Goal: Task Accomplishment & Management: Complete application form

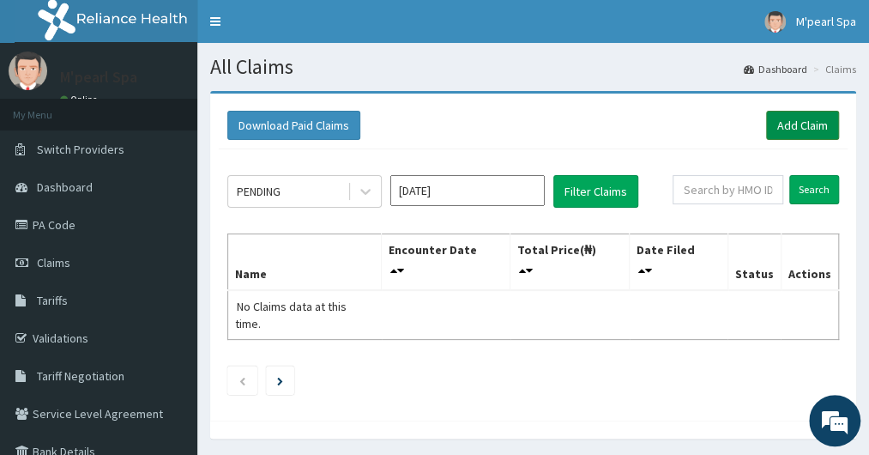
click at [796, 123] on link "Add Claim" at bounding box center [802, 125] width 73 height 29
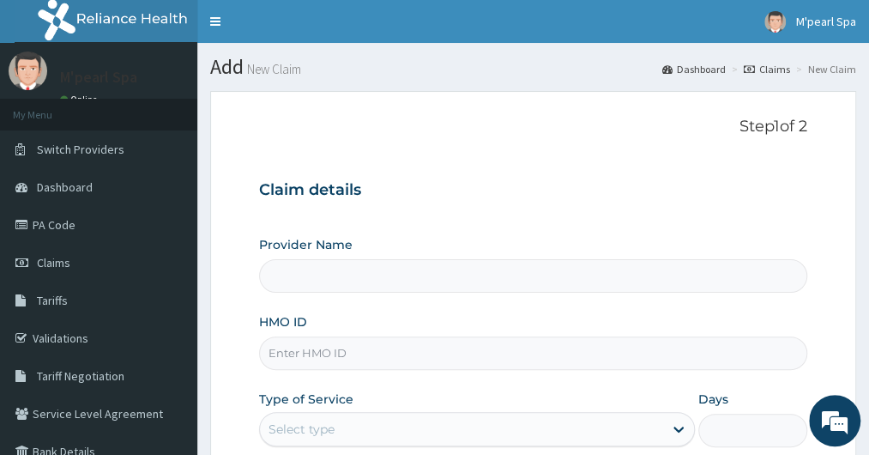
click at [380, 354] on input "HMO ID" at bounding box center [532, 352] width 547 height 33
type input "M Pearl Beauty Spa"
type input "1"
click at [378, 359] on input "HMO ID" at bounding box center [532, 352] width 547 height 33
type input "nes/10059/a"
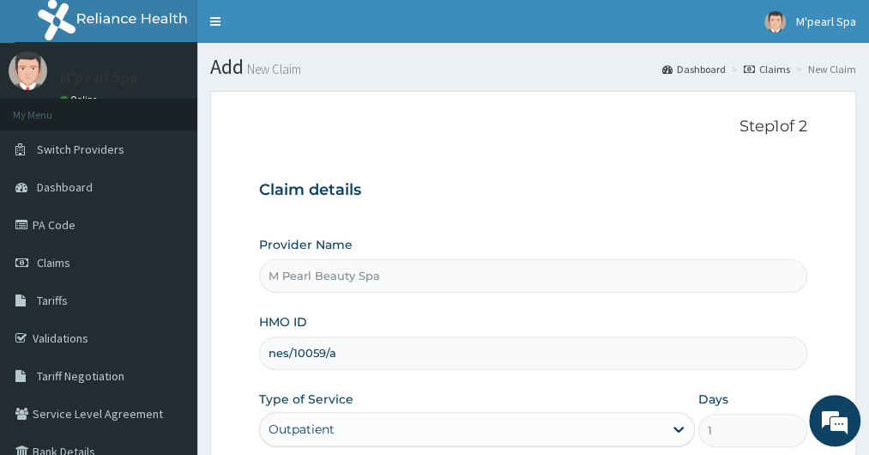
click at [388, 432] on div "Outpatient" at bounding box center [476, 429] width 435 height 34
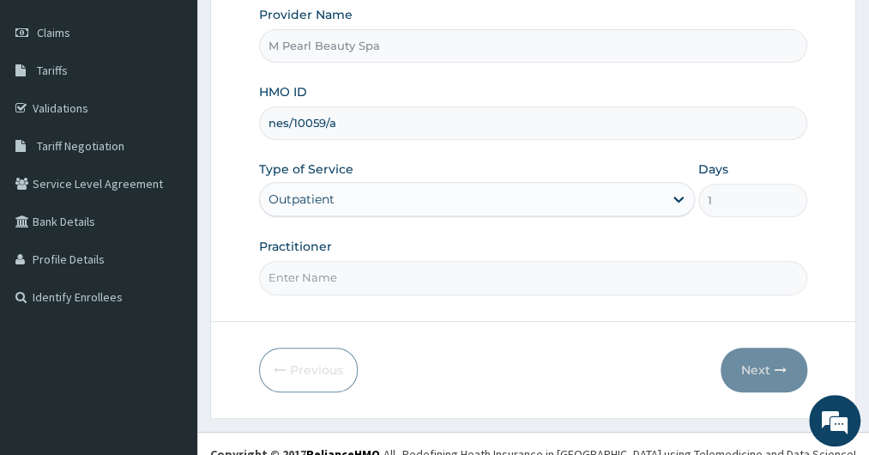
scroll to position [232, 0]
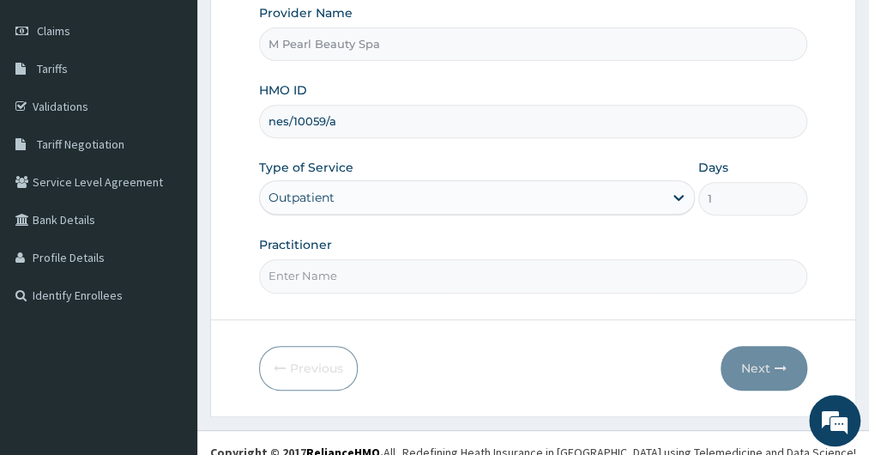
click at [434, 279] on input "Practitioner" at bounding box center [532, 275] width 547 height 33
type input "bimpe"
click at [755, 366] on button "Next" at bounding box center [764, 368] width 87 height 45
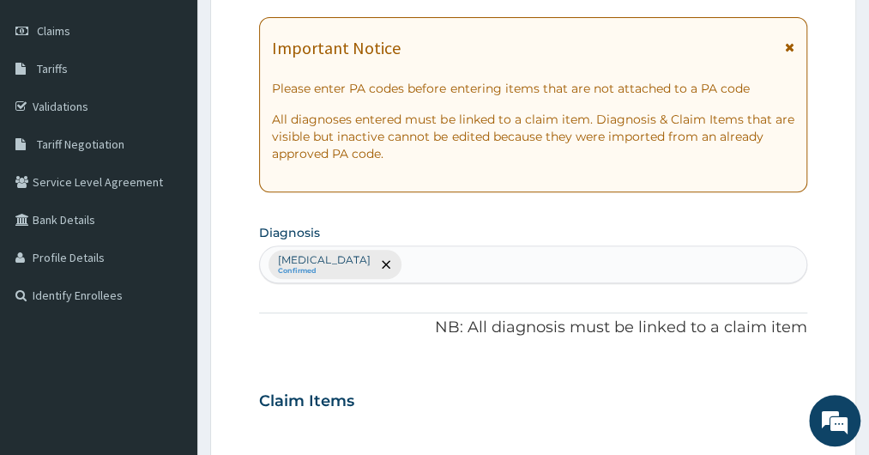
scroll to position [0, 0]
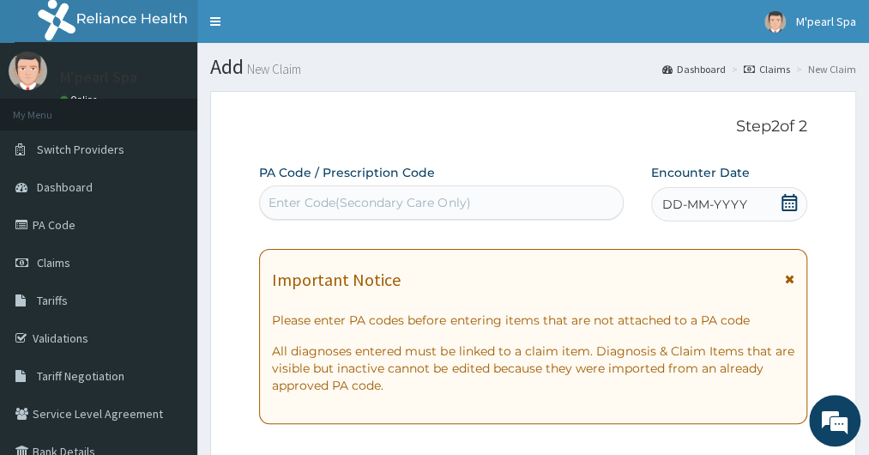
click at [548, 197] on div "Enter Code(Secondary Care Only)" at bounding box center [441, 202] width 362 height 27
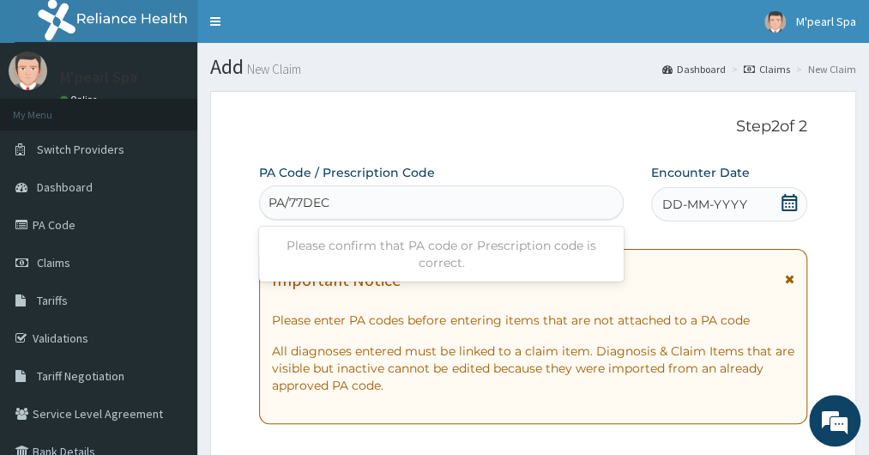
type input "PA/77DEC5"
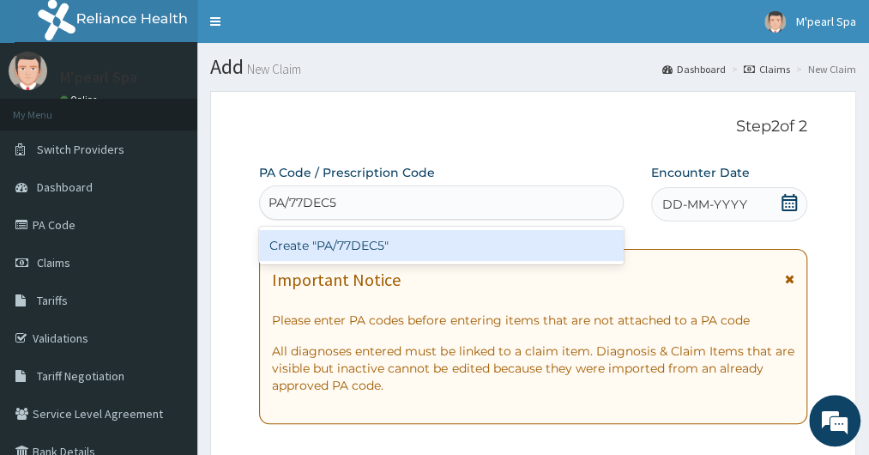
click at [540, 239] on div "Create "PA/77DEC5"" at bounding box center [441, 245] width 364 height 31
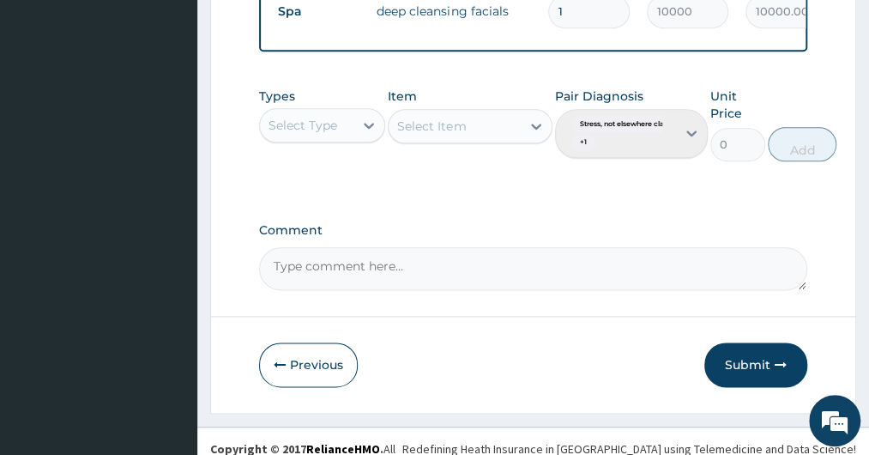
scroll to position [746, 0]
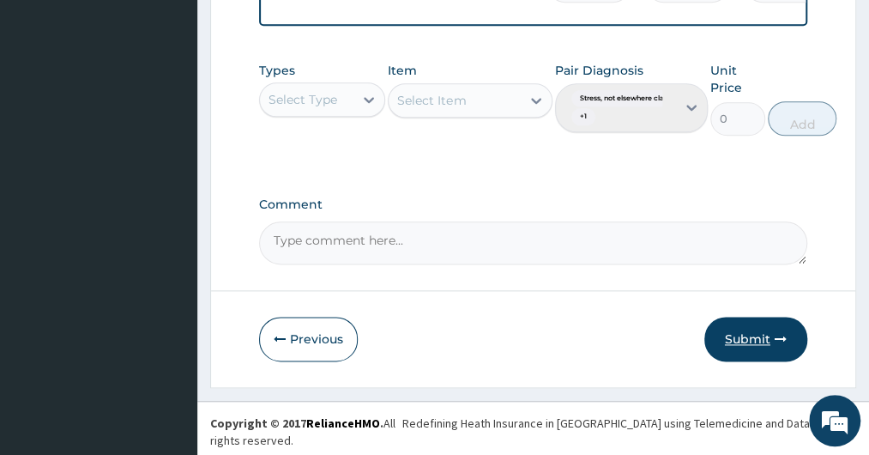
click at [752, 353] on button "Submit" at bounding box center [755, 339] width 103 height 45
click at [752, 348] on button "Submit" at bounding box center [755, 339] width 103 height 45
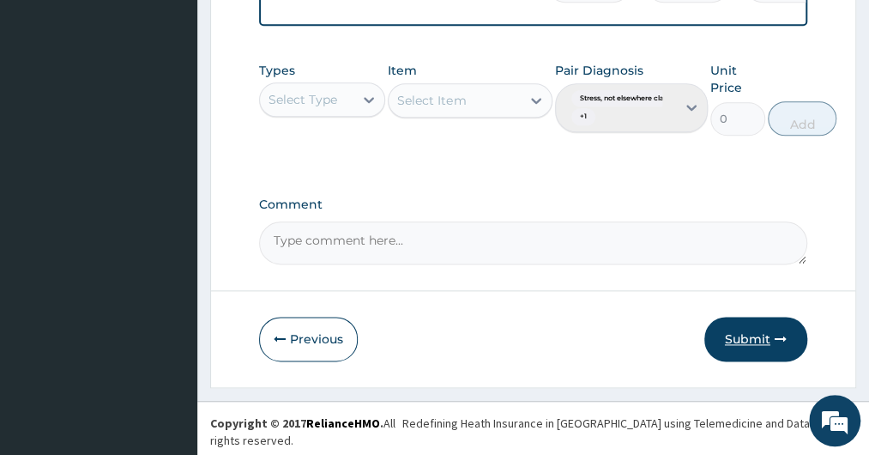
click at [738, 361] on button "Submit" at bounding box center [755, 339] width 103 height 45
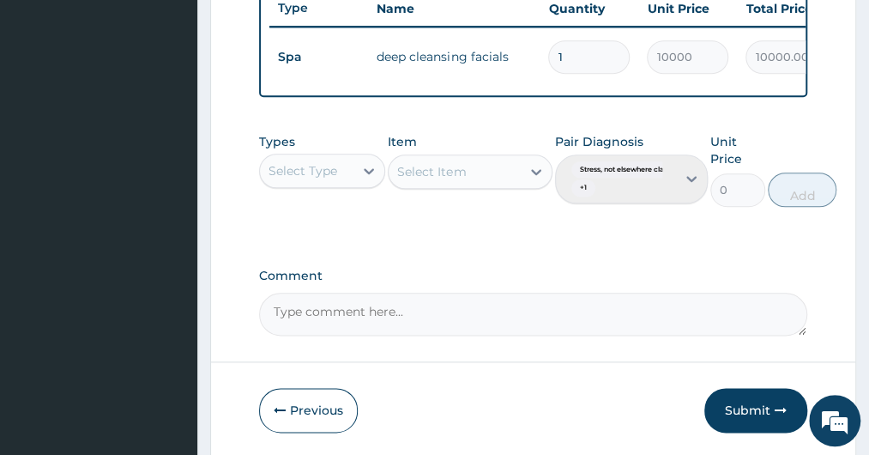
scroll to position [675, 0]
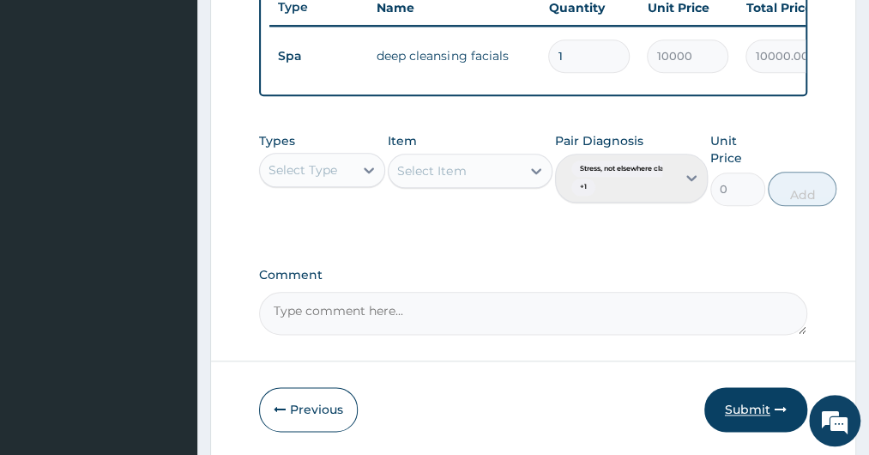
click at [734, 423] on button "Submit" at bounding box center [755, 409] width 103 height 45
click at [782, 415] on icon "button" at bounding box center [781, 409] width 12 height 12
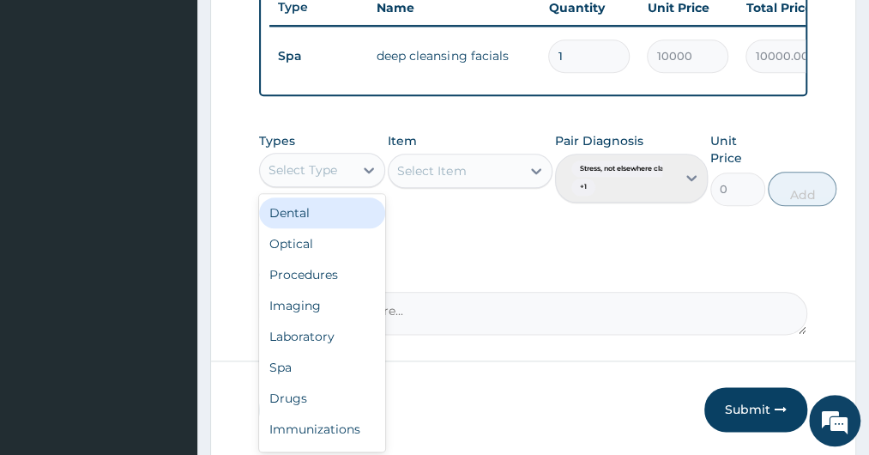
click at [347, 183] on div "Select Type" at bounding box center [307, 169] width 94 height 27
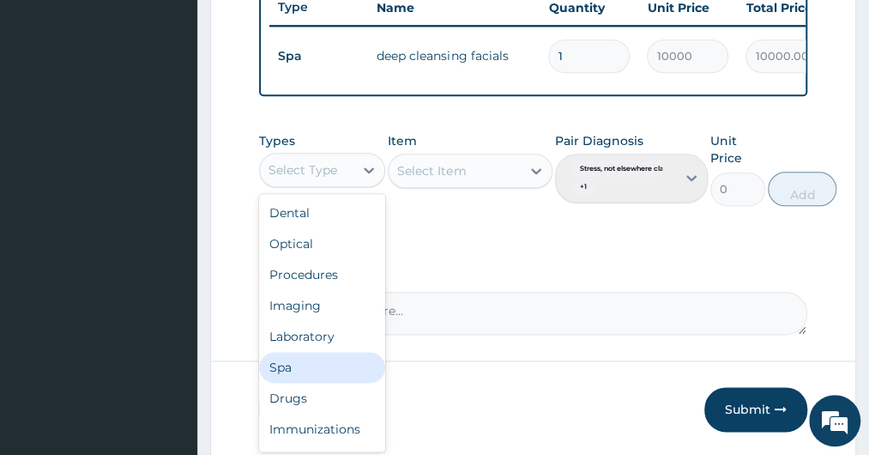
click at [318, 380] on div "Spa" at bounding box center [322, 367] width 126 height 31
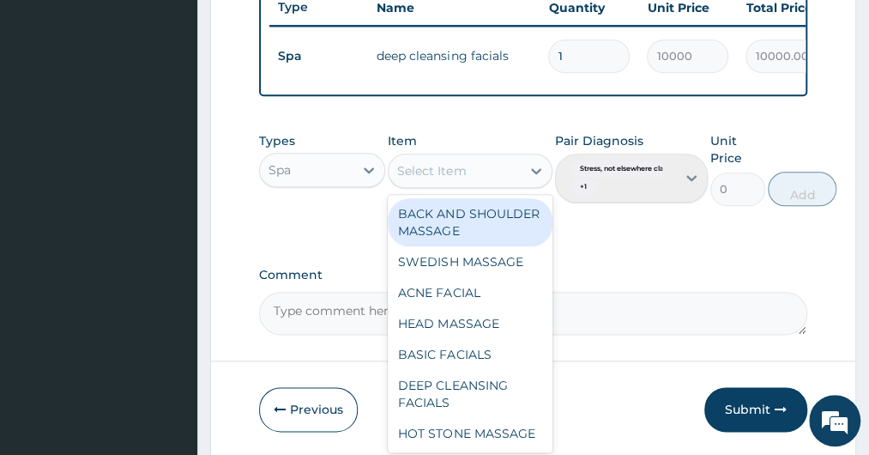
click at [486, 172] on div "Select Item" at bounding box center [455, 170] width 132 height 27
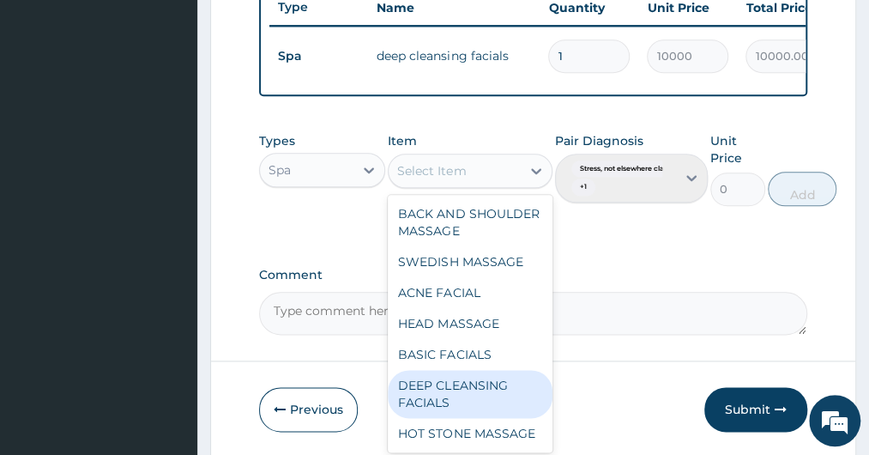
click at [468, 418] on div "DEEP CLEANSING FACIALS" at bounding box center [470, 394] width 165 height 48
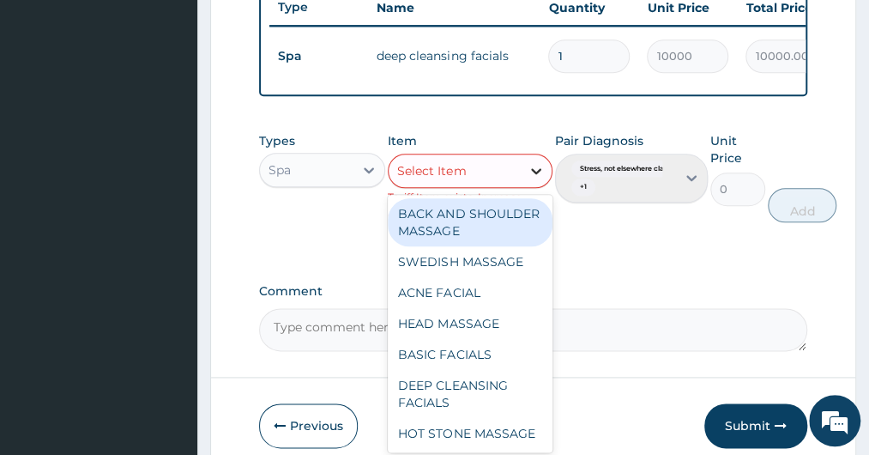
click at [534, 174] on icon at bounding box center [536, 171] width 10 height 6
click at [621, 248] on div "Types Spa Item option DEEP CLEANSING FACIALS, selected. option BACK AND SHOULDE…" at bounding box center [532, 190] width 547 height 133
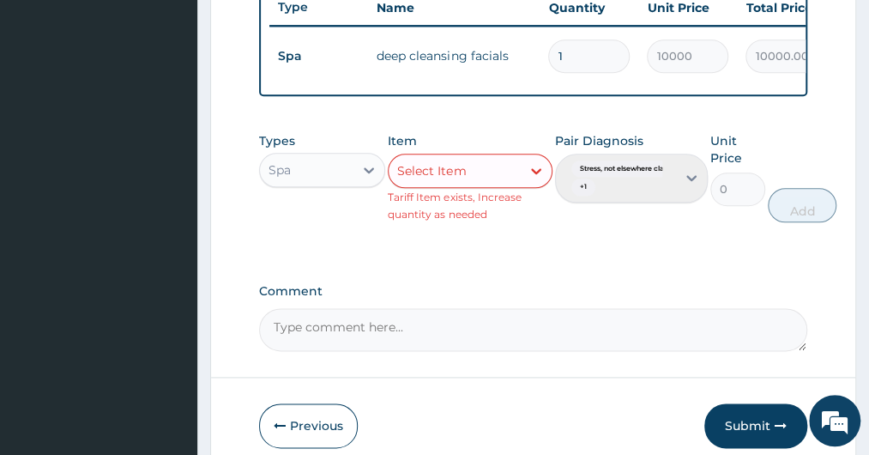
click at [689, 190] on div "Pair Diagnosis Stress, not elsewhere classifi... + 1" at bounding box center [631, 177] width 153 height 90
click at [622, 198] on div "Pair Diagnosis Stress, not elsewhere classifi... + 1" at bounding box center [631, 177] width 153 height 90
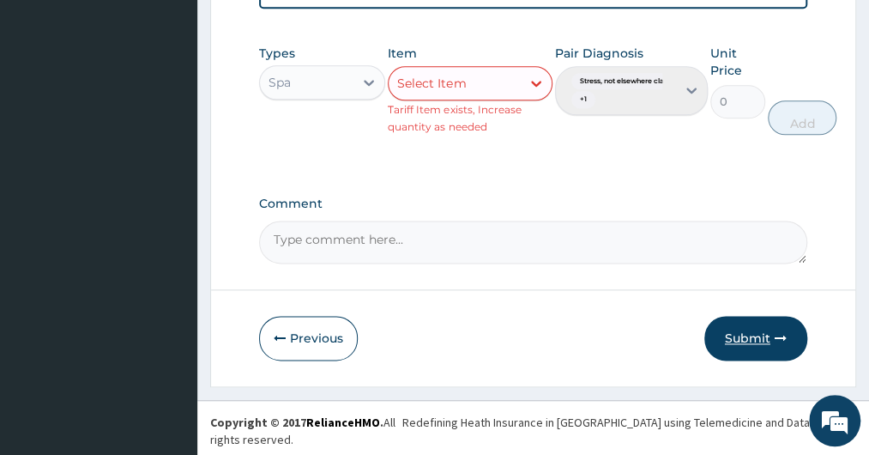
click at [748, 344] on button "Submit" at bounding box center [755, 338] width 103 height 45
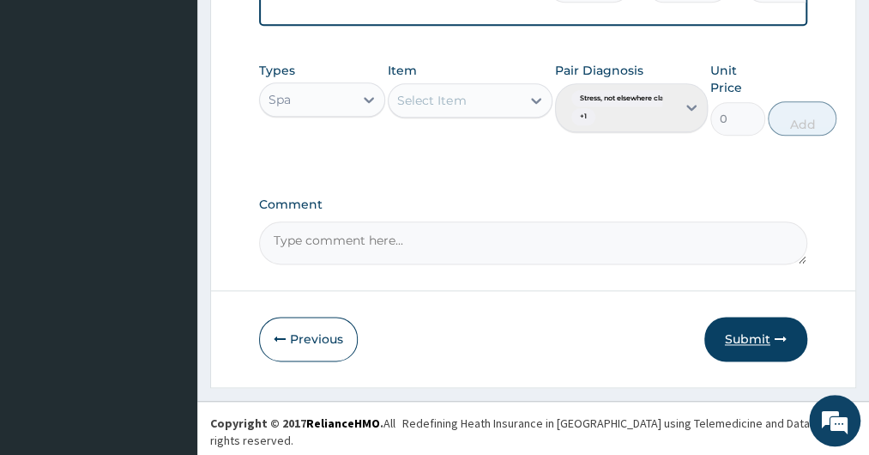
click at [748, 344] on button "Submit" at bounding box center [755, 339] width 103 height 45
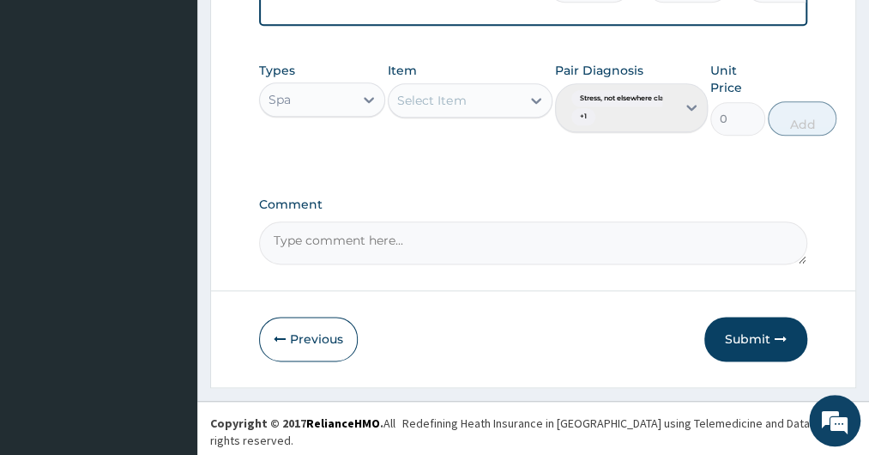
click at [704, 317] on button "Submit" at bounding box center [755, 339] width 103 height 45
